Goal: Task Accomplishment & Management: Manage account settings

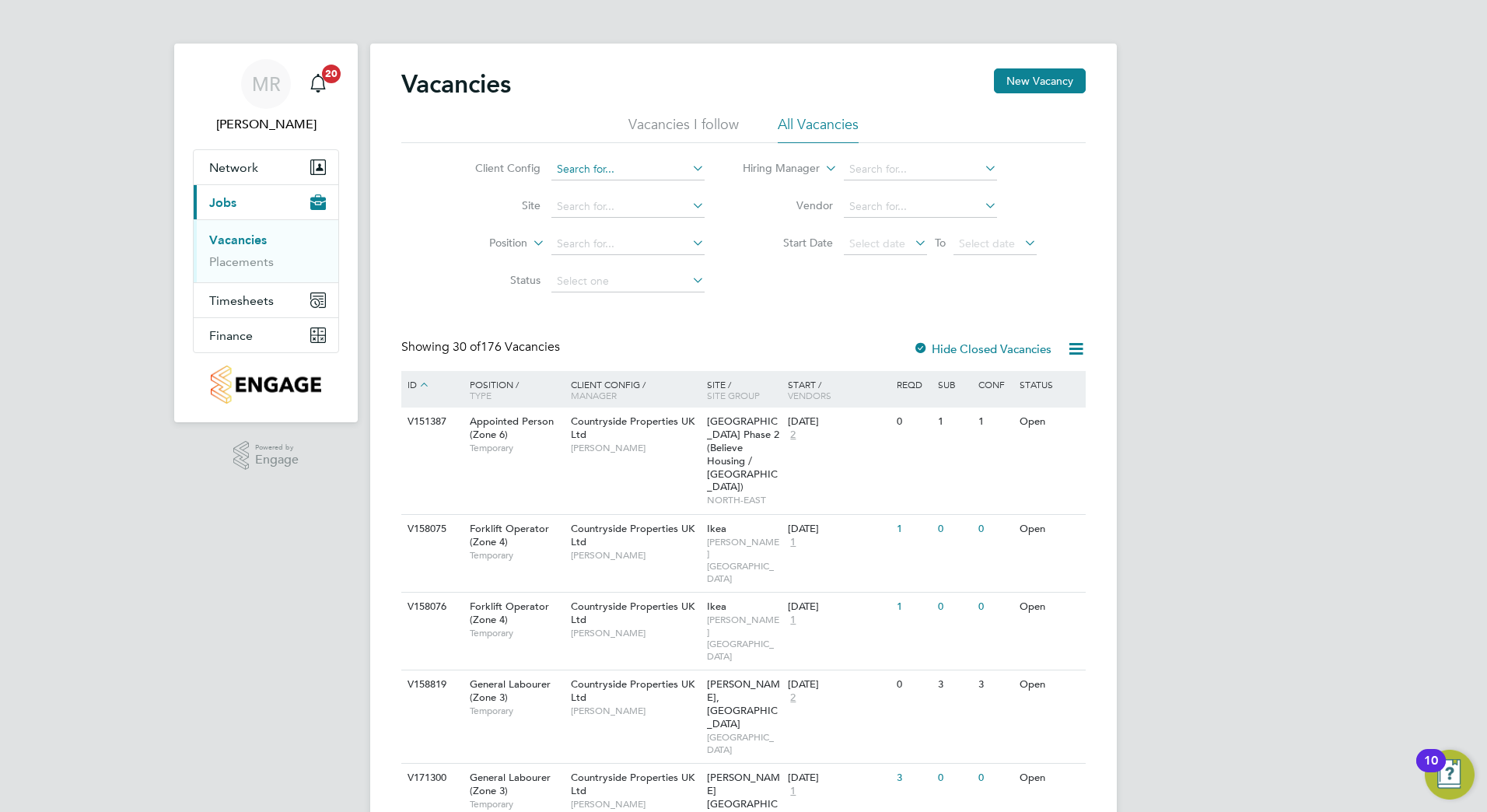
click at [622, 168] on input at bounding box center [628, 169] width 153 height 22
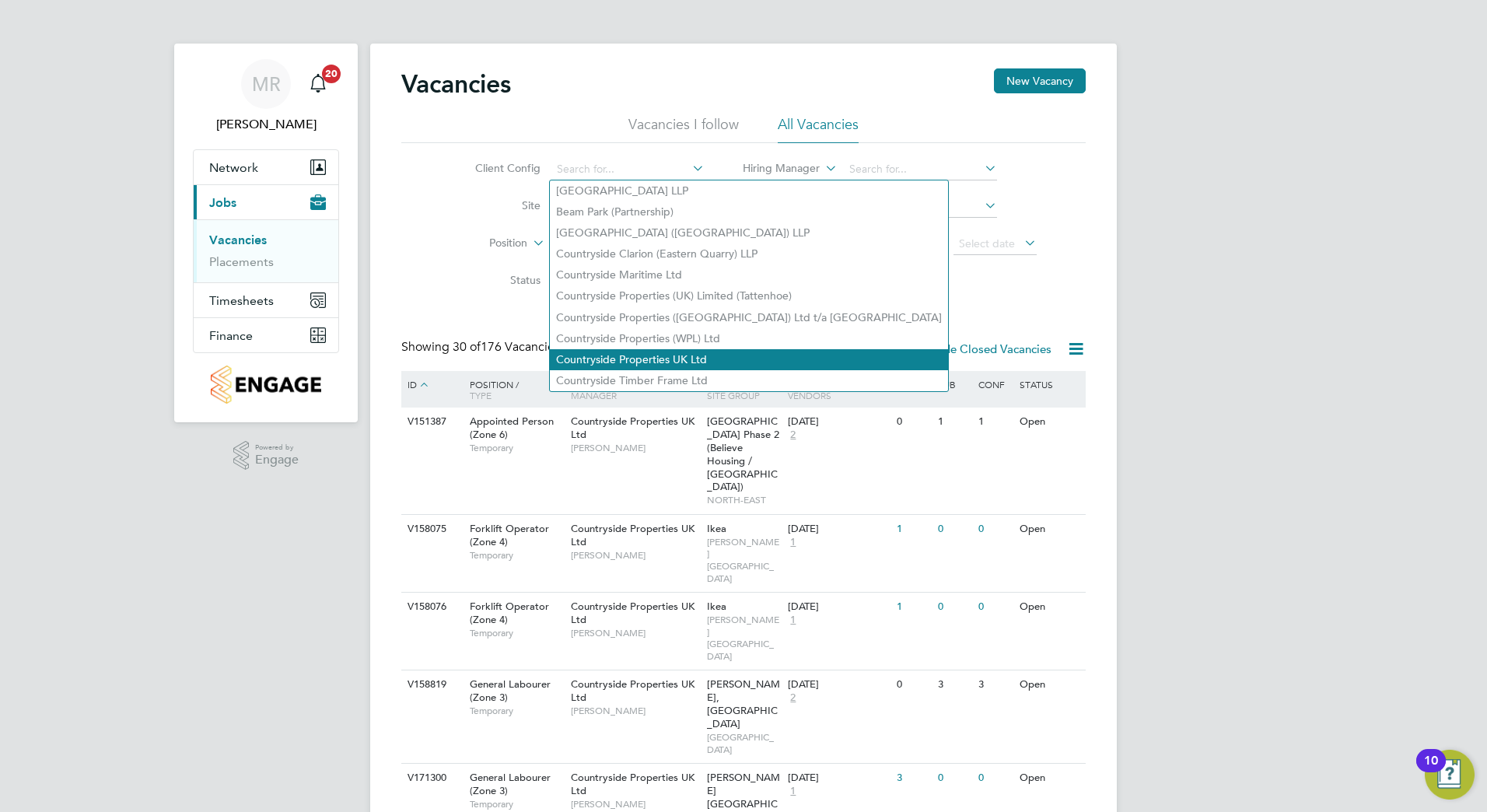
click at [691, 355] on li "Countryside Properties UK Ltd" at bounding box center [749, 359] width 399 height 21
type input "Countryside Properties UK Ltd"
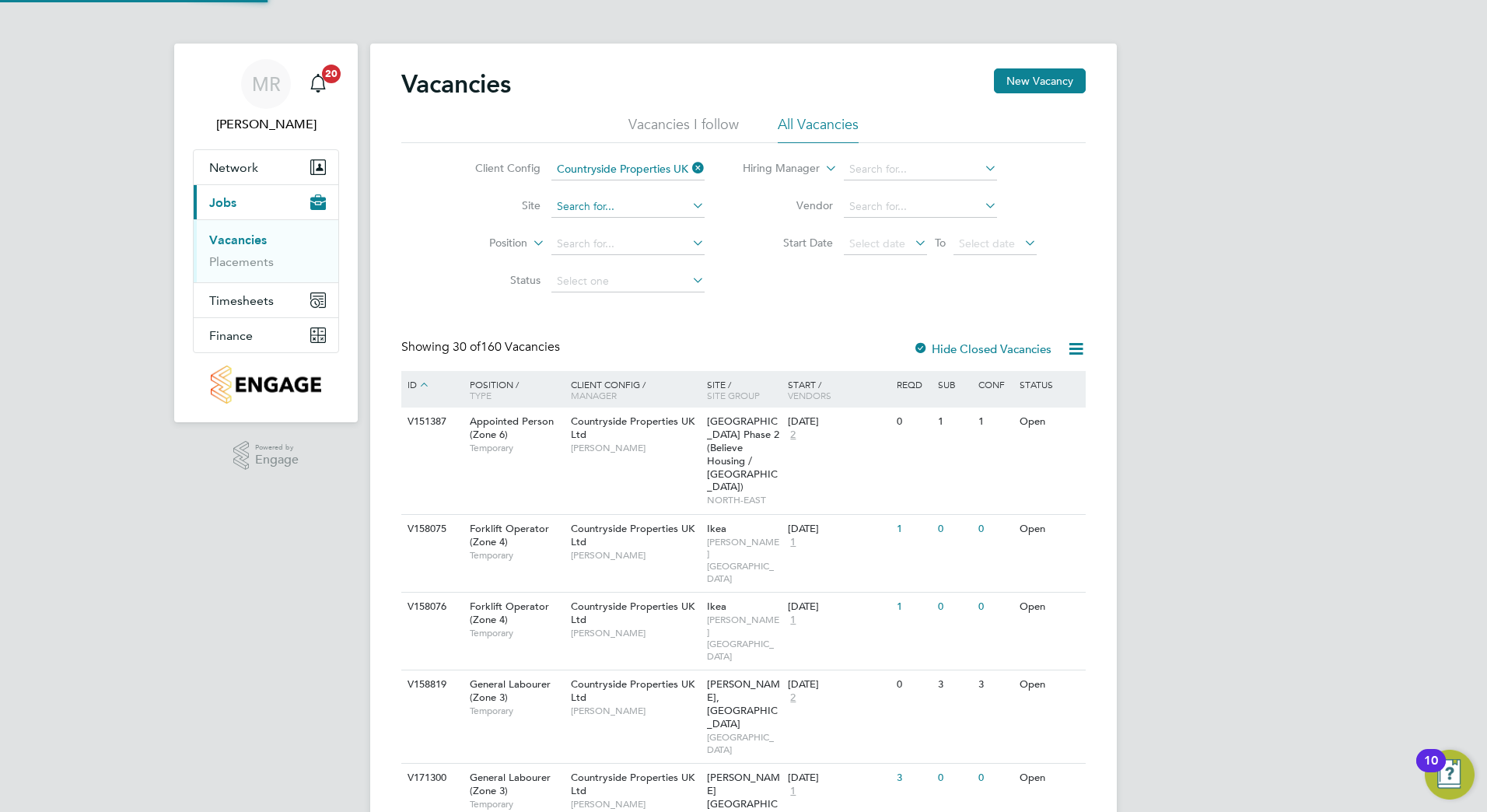
click at [619, 207] on input at bounding box center [628, 207] width 153 height 22
click at [627, 222] on li "Liberty Place, Hailsham (Bovis)" at bounding box center [654, 228] width 210 height 20
type input "Liberty Place, Hailsham (Bovis)"
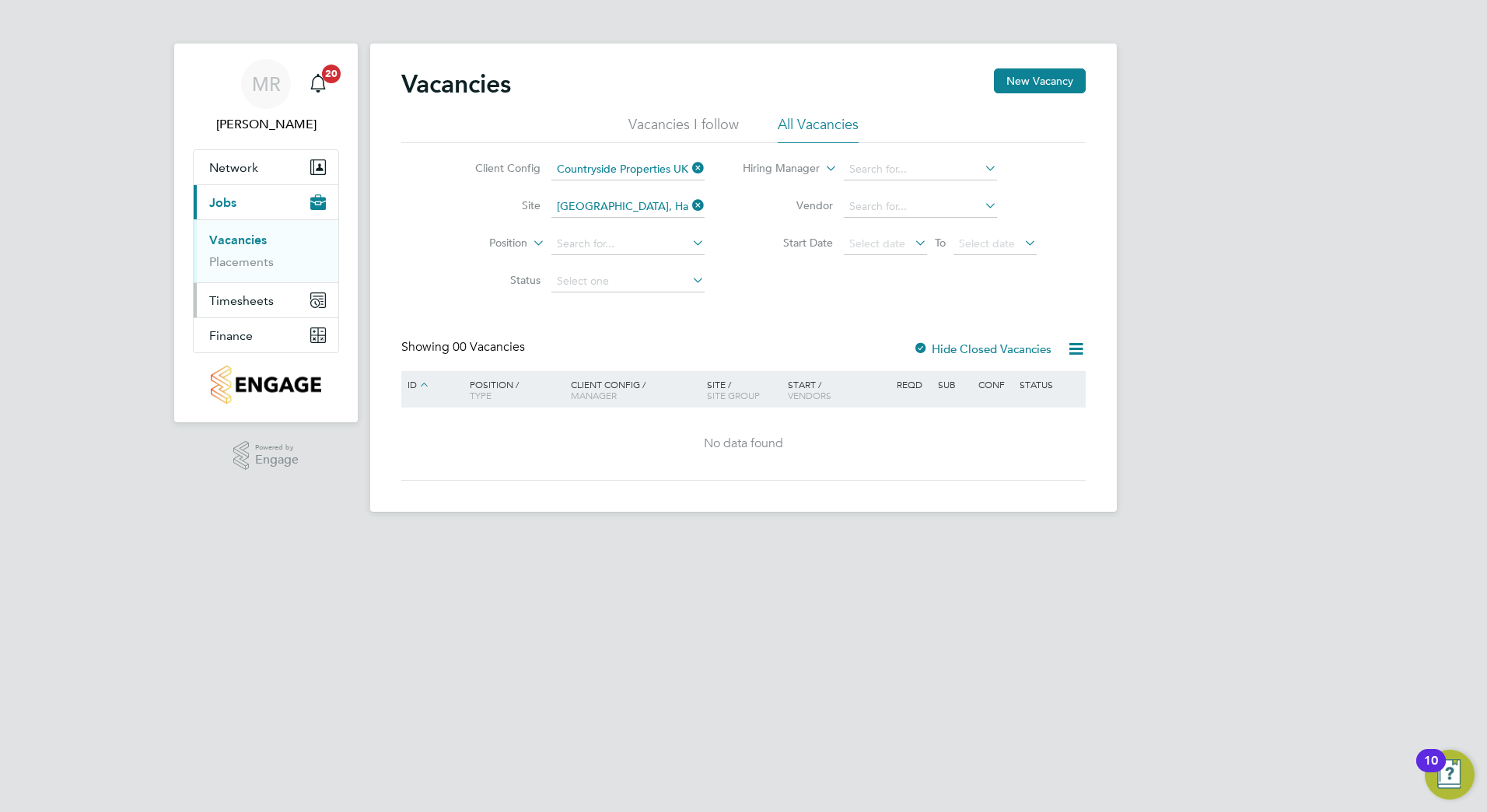
click at [257, 299] on span "Timesheets" at bounding box center [242, 300] width 64 height 15
click at [252, 275] on link "Timesheets" at bounding box center [242, 275] width 64 height 15
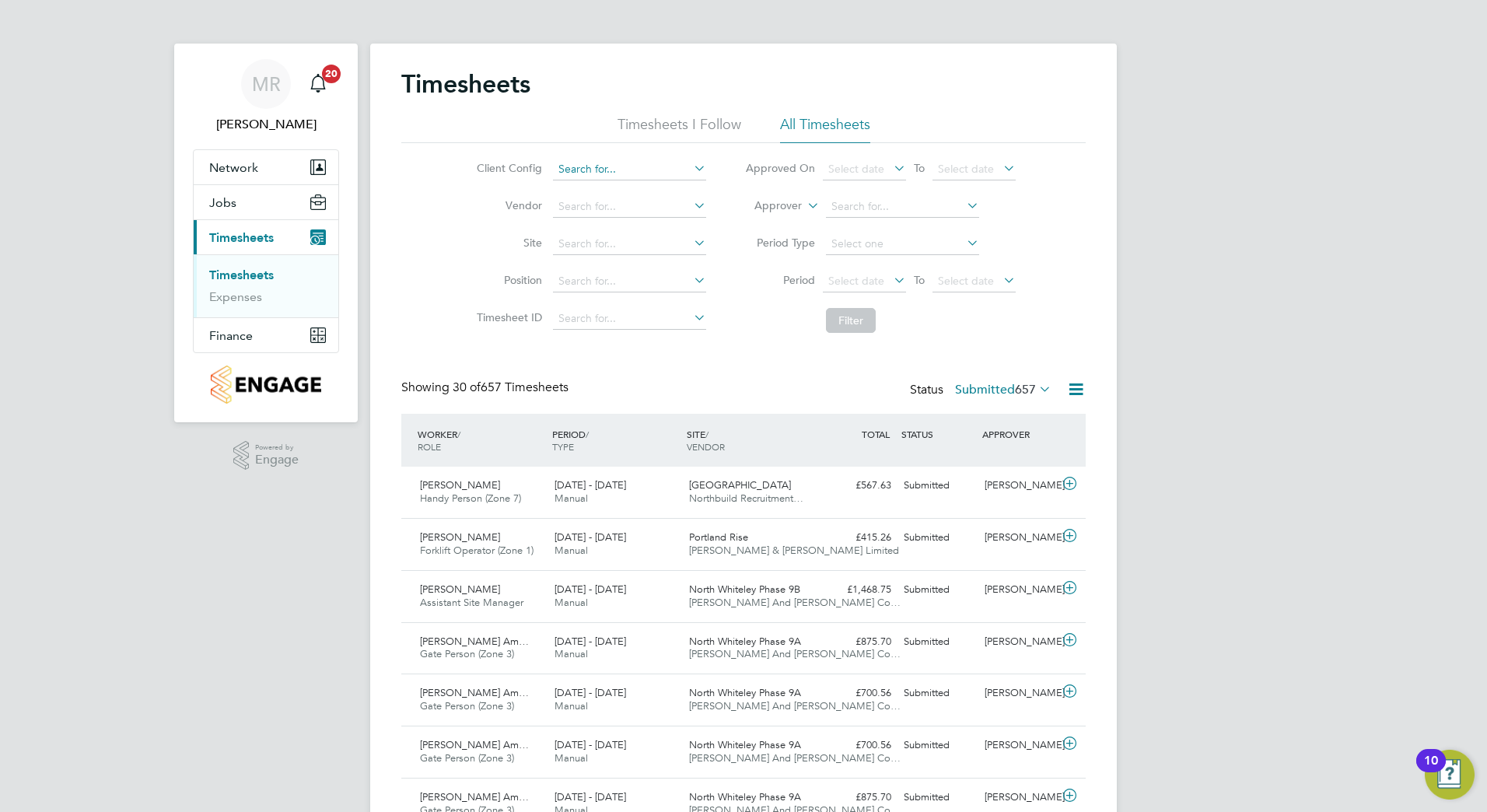
click at [631, 164] on input at bounding box center [629, 169] width 153 height 22
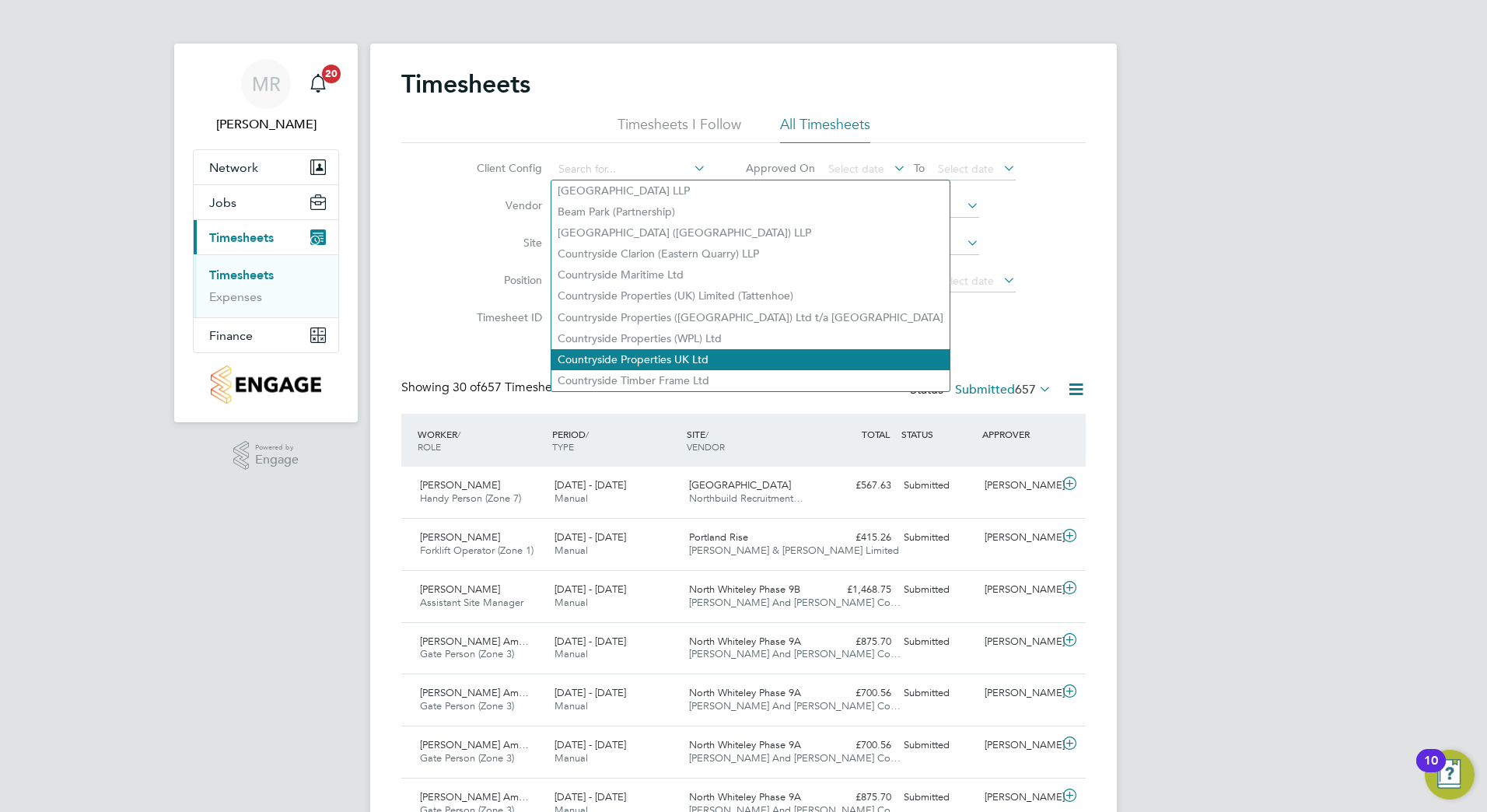
click at [674, 353] on li "Countryside Properties UK Ltd" at bounding box center [751, 359] width 399 height 21
type input "Countryside Properties UK Ltd"
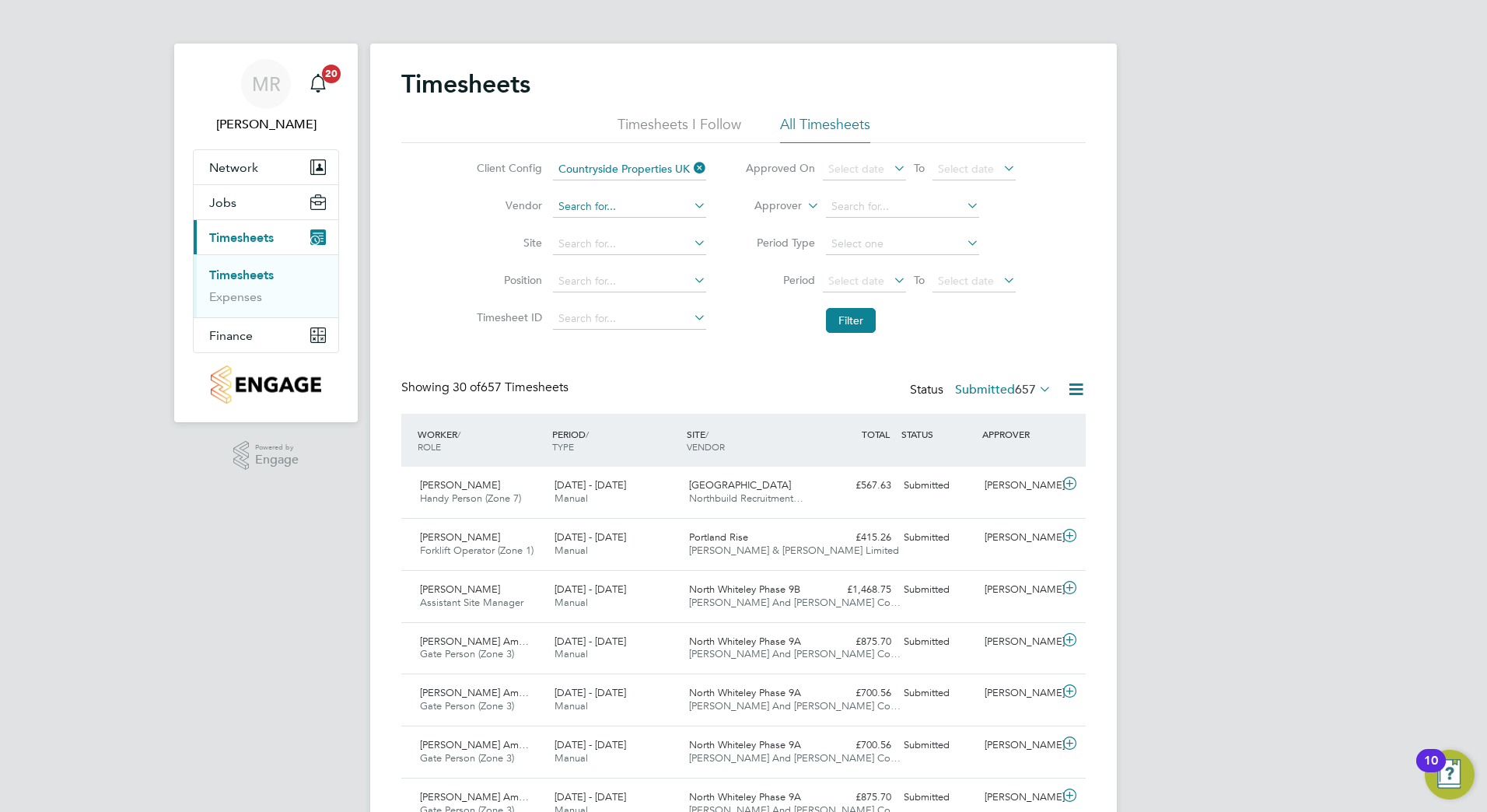
click at [621, 210] on input at bounding box center [629, 207] width 153 height 22
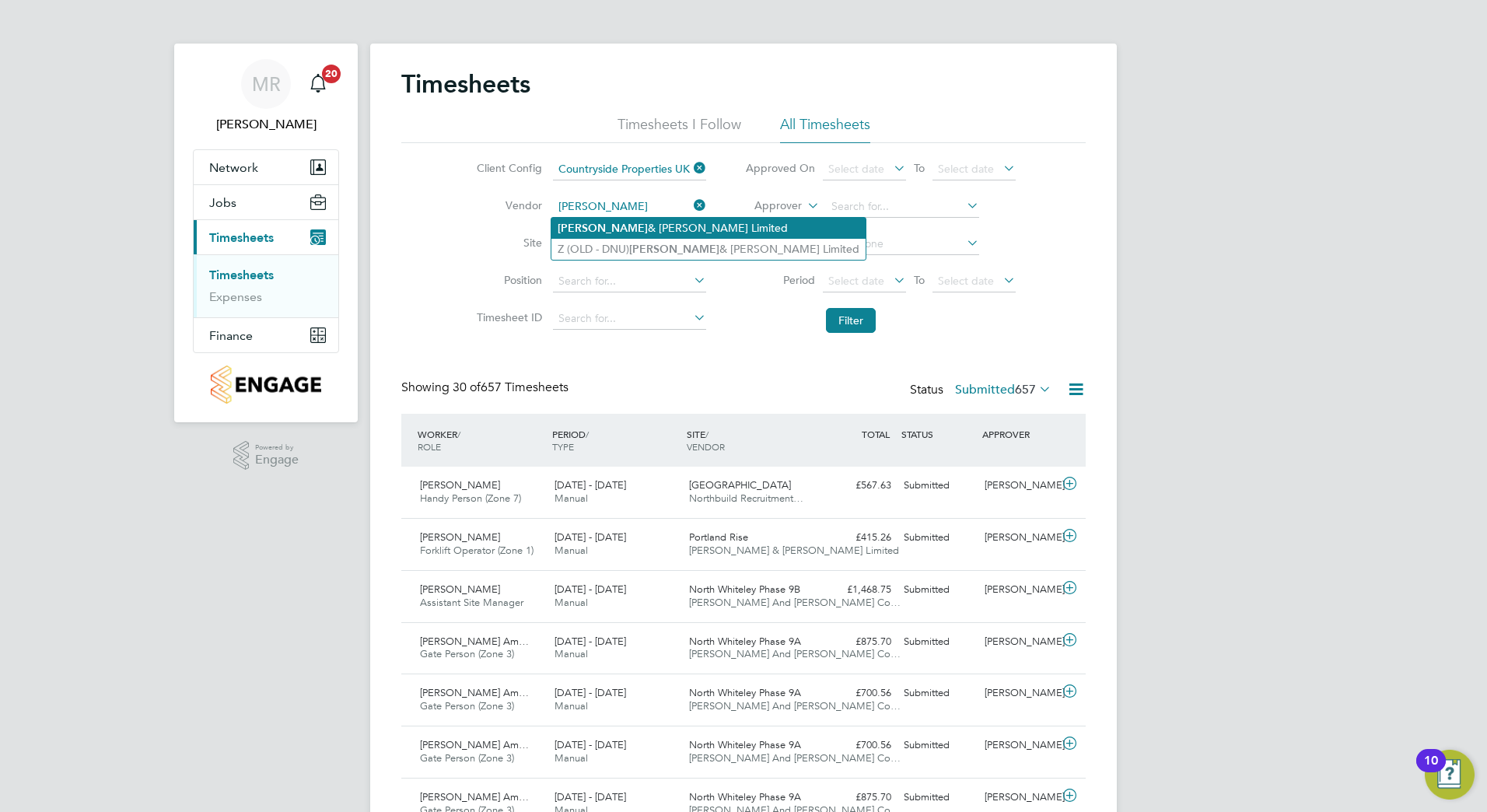
click at [622, 221] on li "Fawkes & Reece Limited" at bounding box center [709, 228] width 314 height 21
type input "Fawkes & Reece Limited"
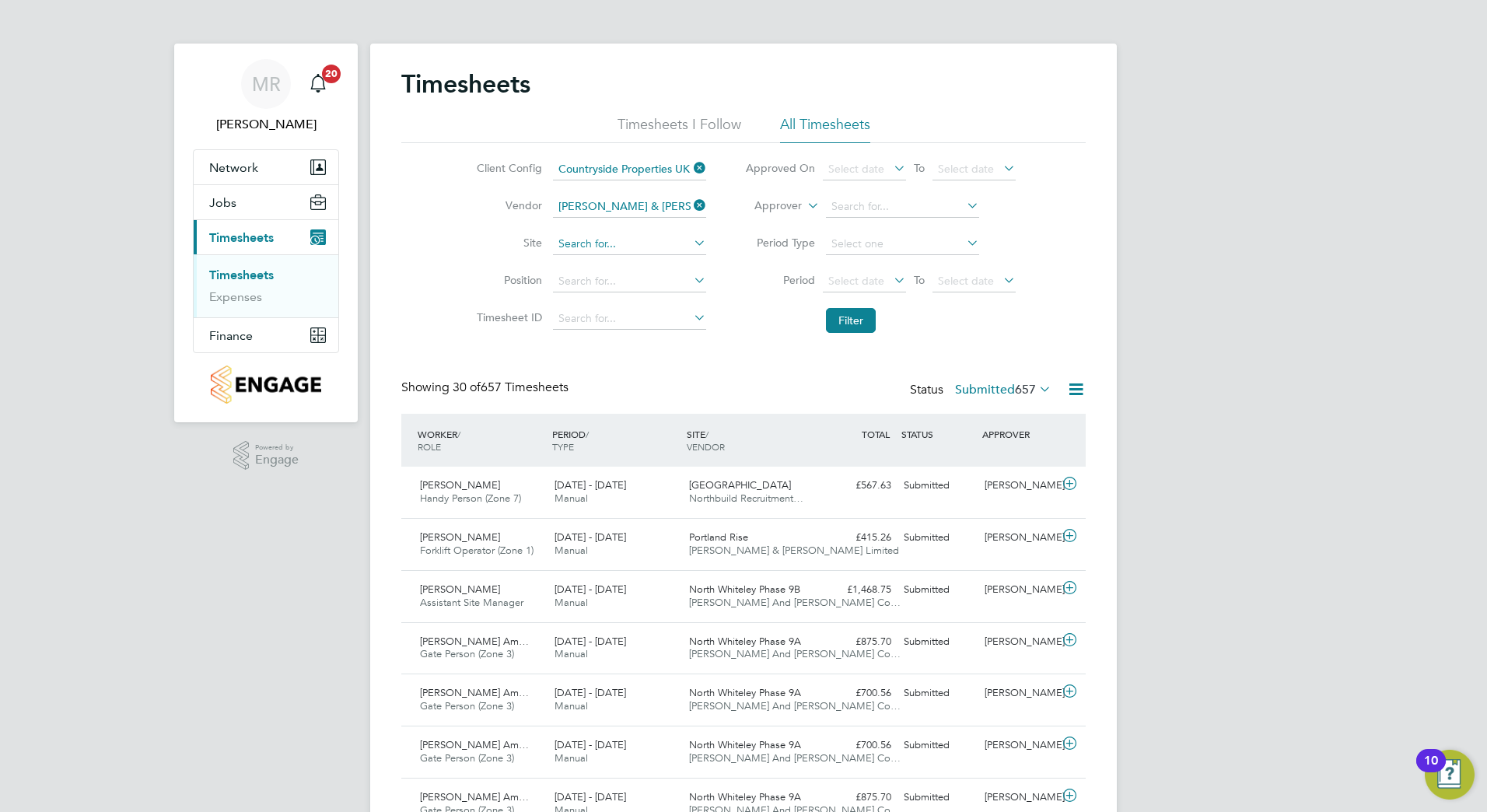
click at [616, 243] on input at bounding box center [629, 244] width 153 height 22
click at [619, 265] on li "Liberty Place, Hailsham (Bovis)" at bounding box center [656, 265] width 210 height 20
type input "Liberty Place, Hailsham (Bovis)"
click at [615, 275] on input at bounding box center [629, 282] width 153 height 22
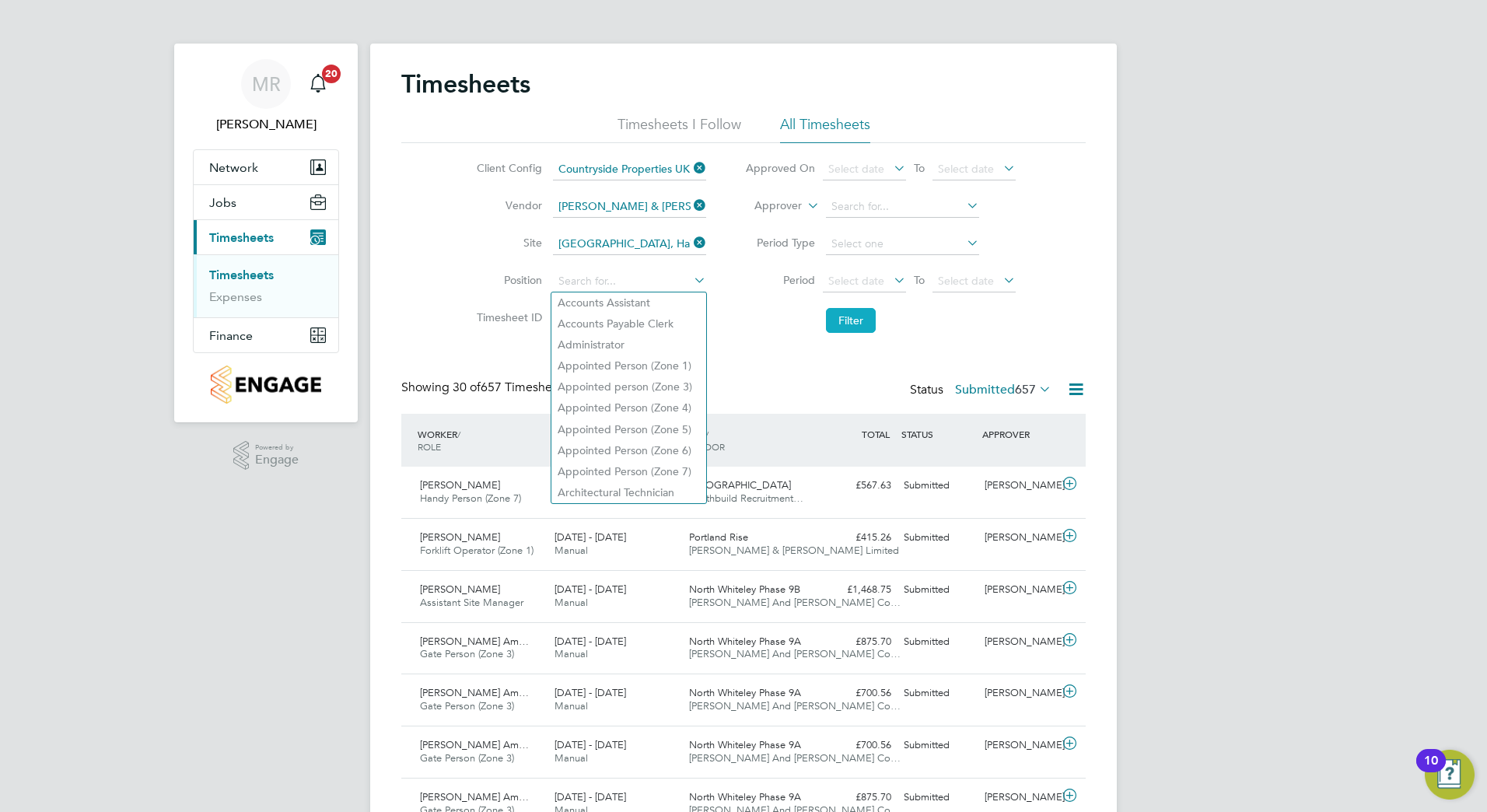
click at [853, 321] on button "Filter" at bounding box center [851, 321] width 49 height 25
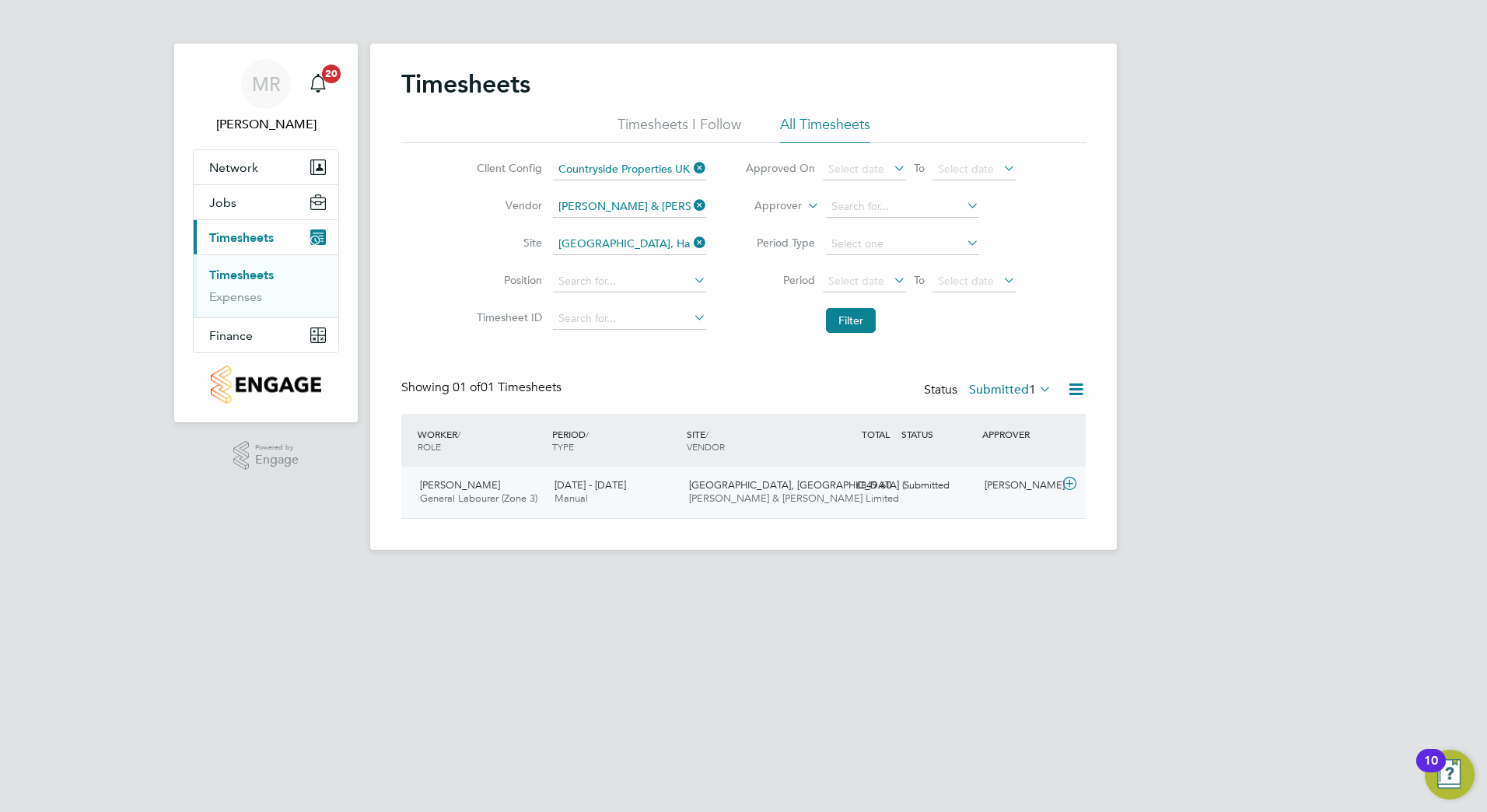
click at [836, 490] on div "£849.60 Submitted" at bounding box center [857, 486] width 81 height 26
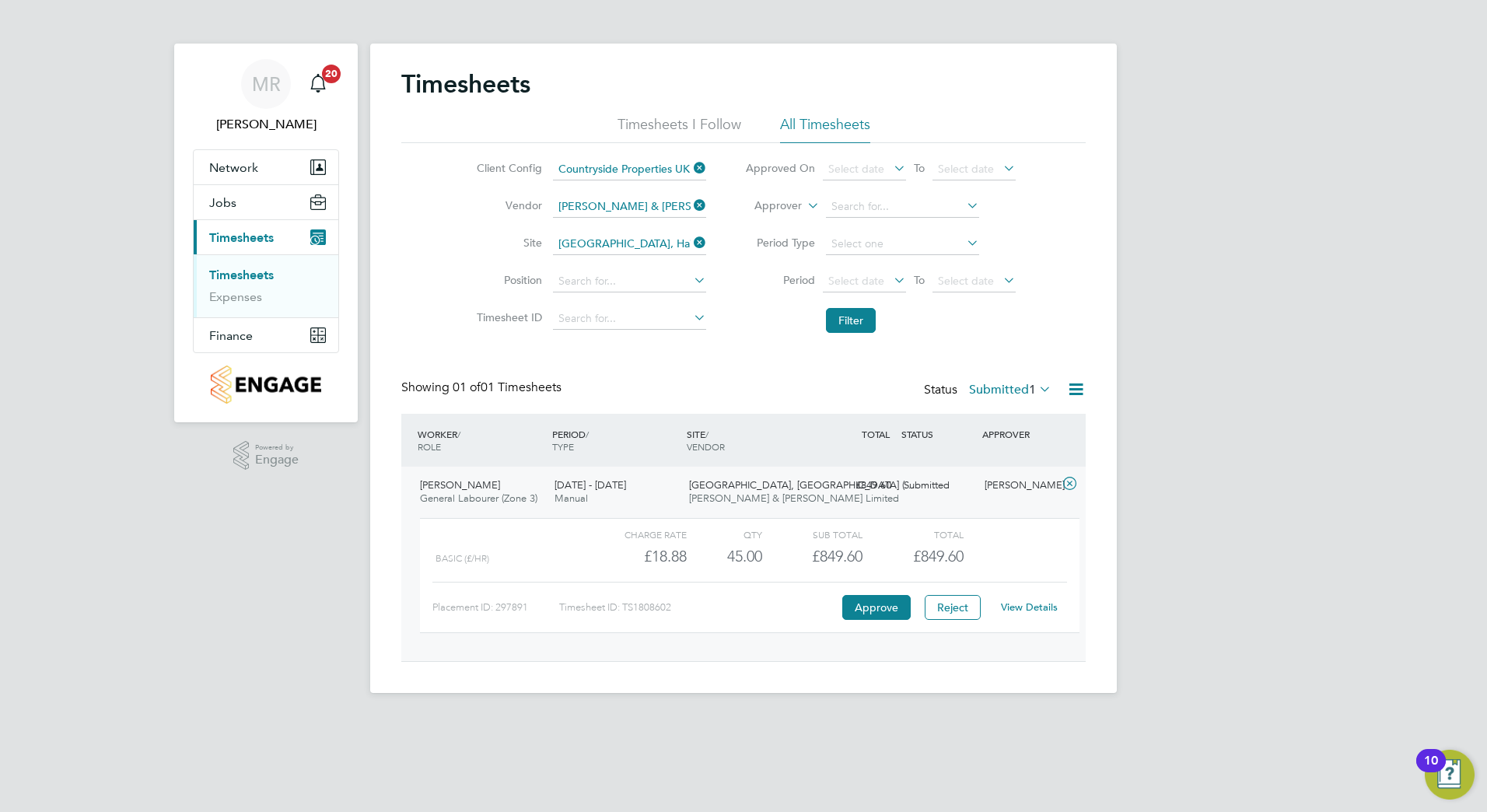
click at [1020, 607] on link "View Details" at bounding box center [1030, 606] width 56 height 13
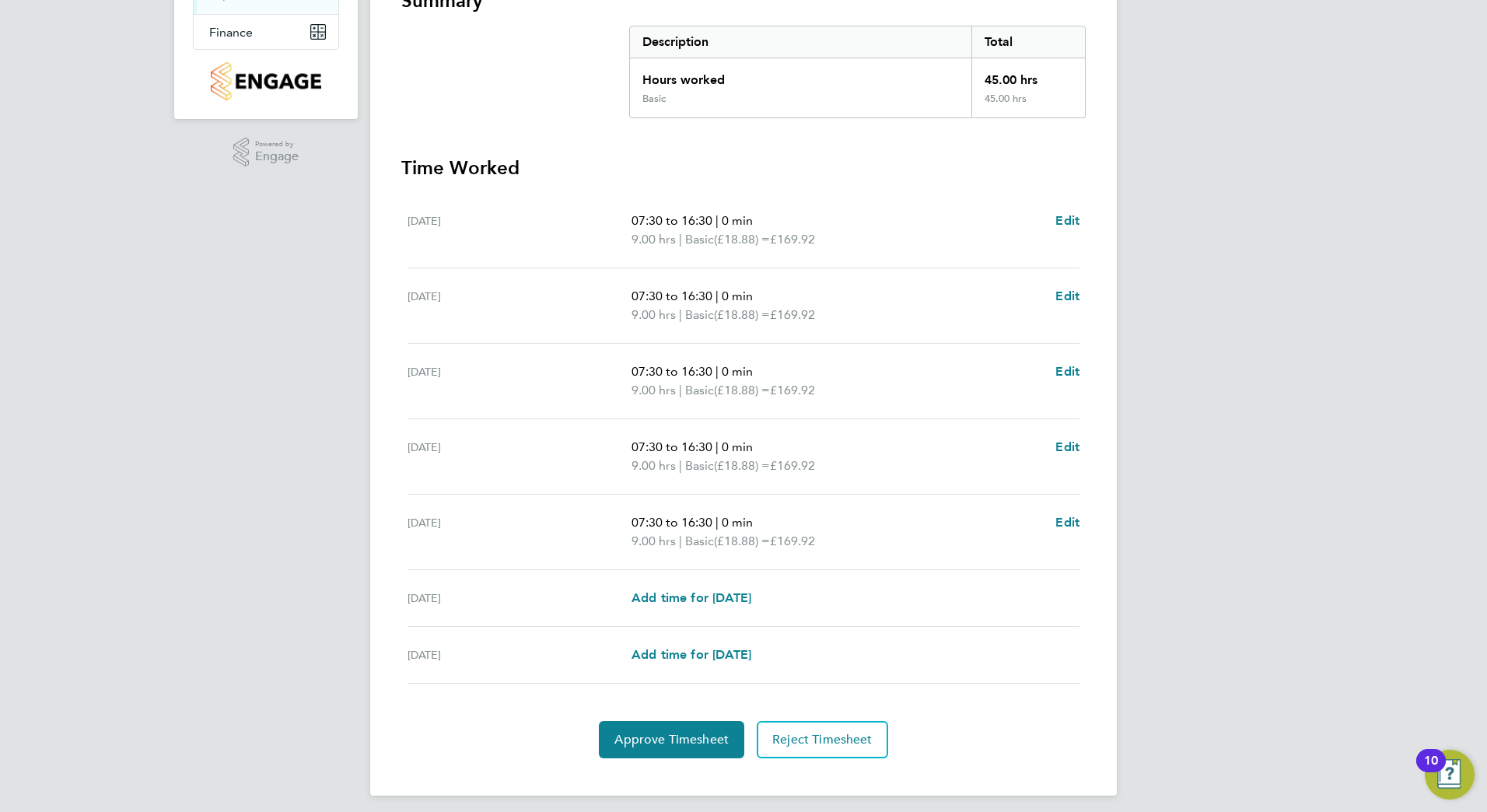
scroll to position [312, 0]
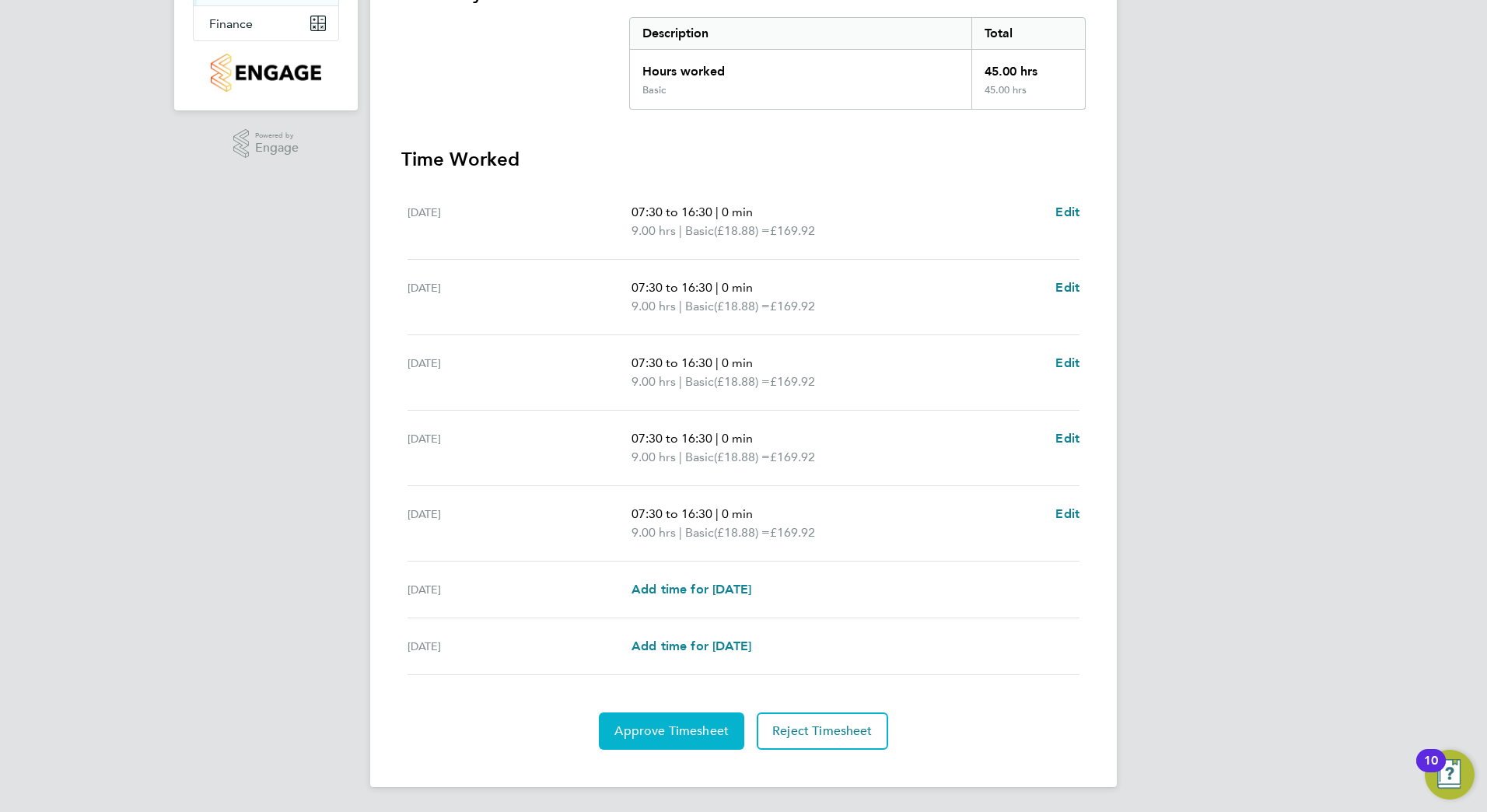
click at [679, 730] on span "Approve Timesheet" at bounding box center [672, 731] width 115 height 16
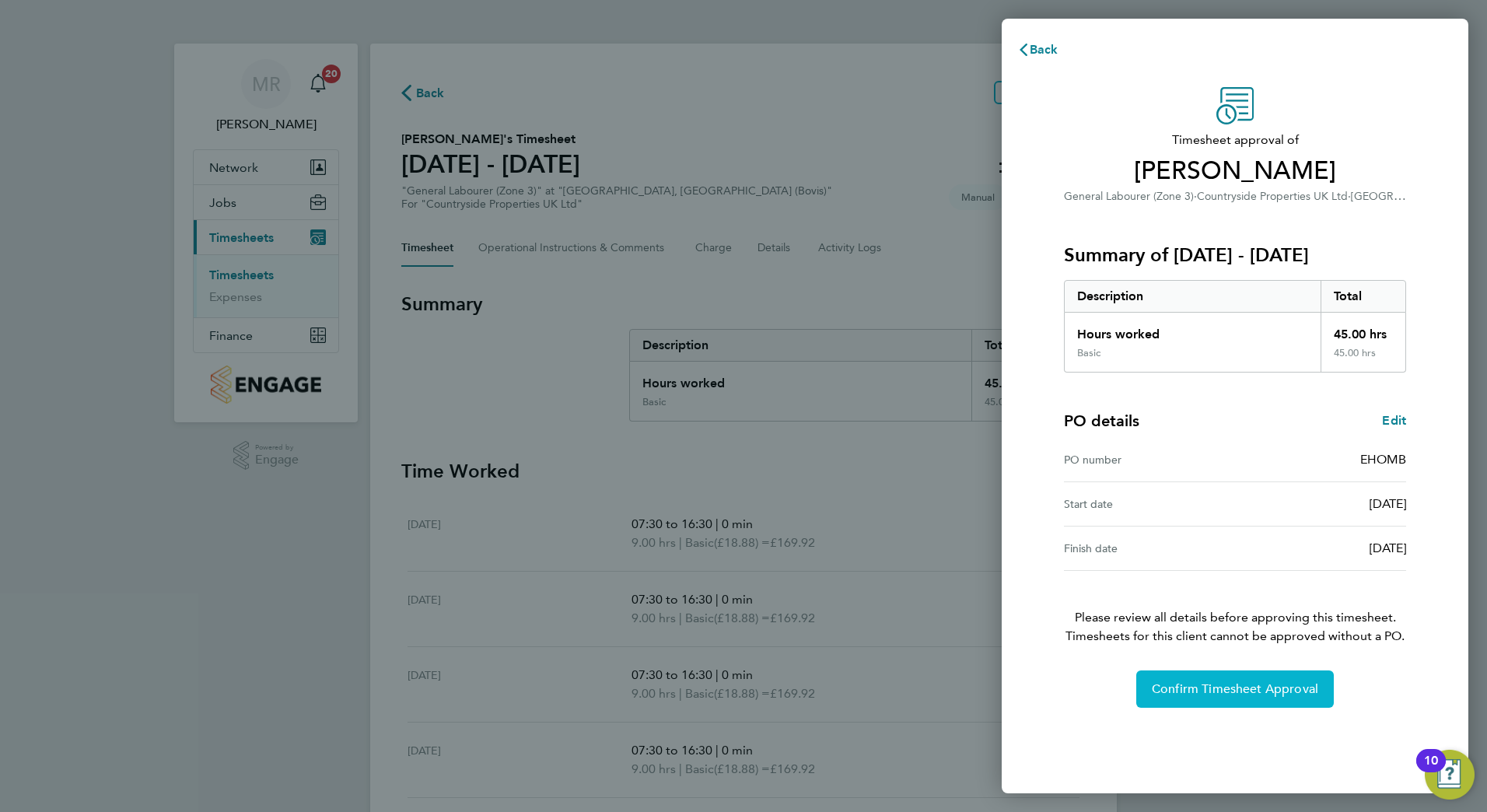
click at [1220, 686] on span "Confirm Timesheet Approval" at bounding box center [1235, 689] width 166 height 16
